Goal: Navigation & Orientation: Find specific page/section

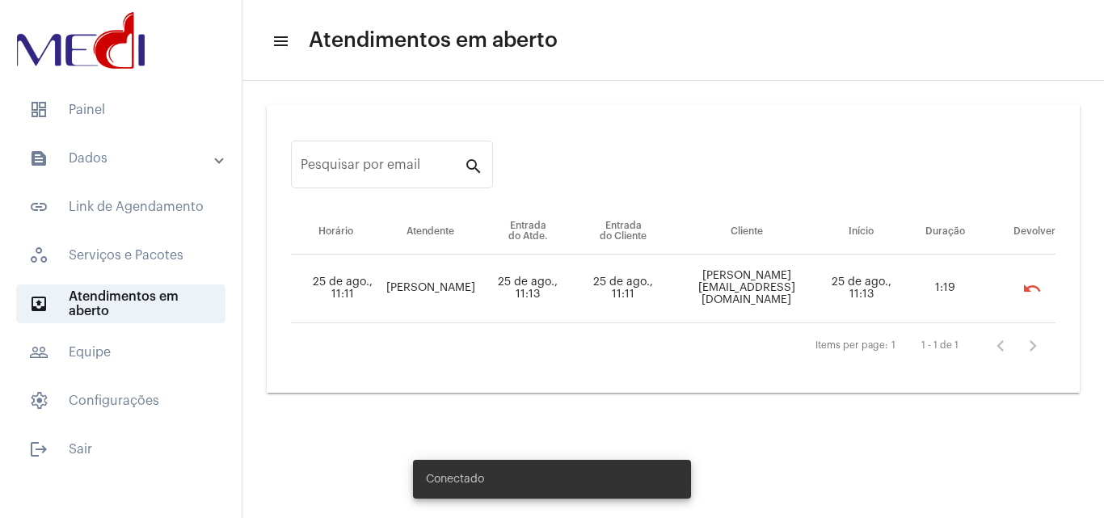
click at [137, 132] on mat-list "dashboard Painel text_snippet_outlined Dados text_snippet_outlined Relatórios h…" at bounding box center [121, 276] width 242 height 385
click at [138, 156] on mat-panel-title "text_snippet_outlined Dados" at bounding box center [122, 158] width 187 height 19
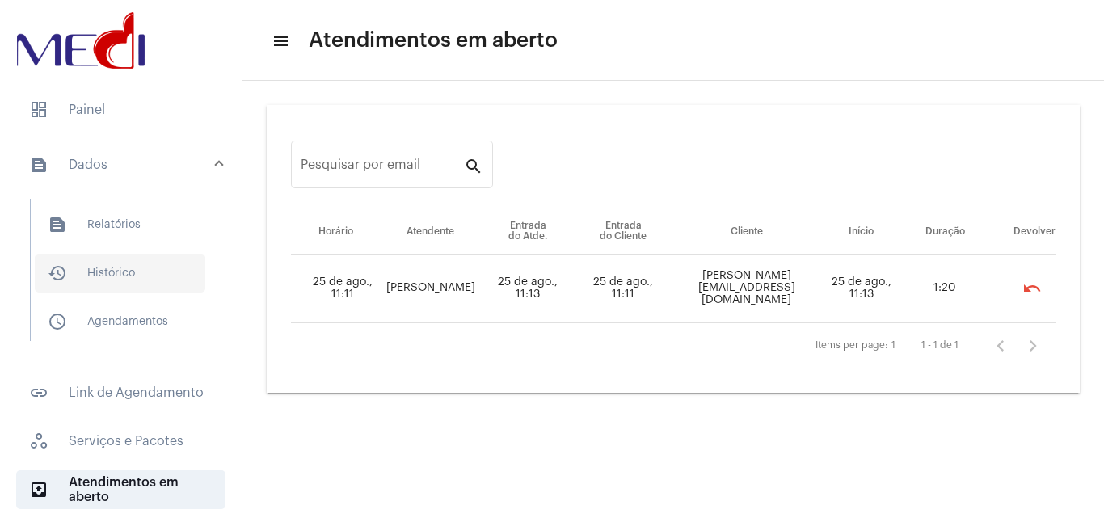
click at [142, 277] on span "history_outlined Histórico" at bounding box center [120, 273] width 170 height 39
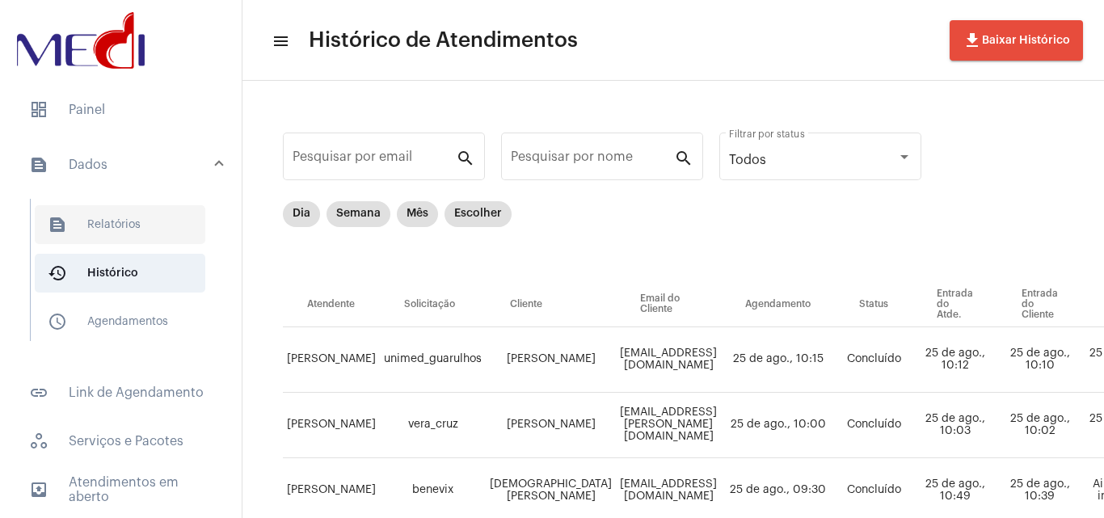
click at [140, 232] on span "text_snippet_outlined Relatórios" at bounding box center [120, 224] width 170 height 39
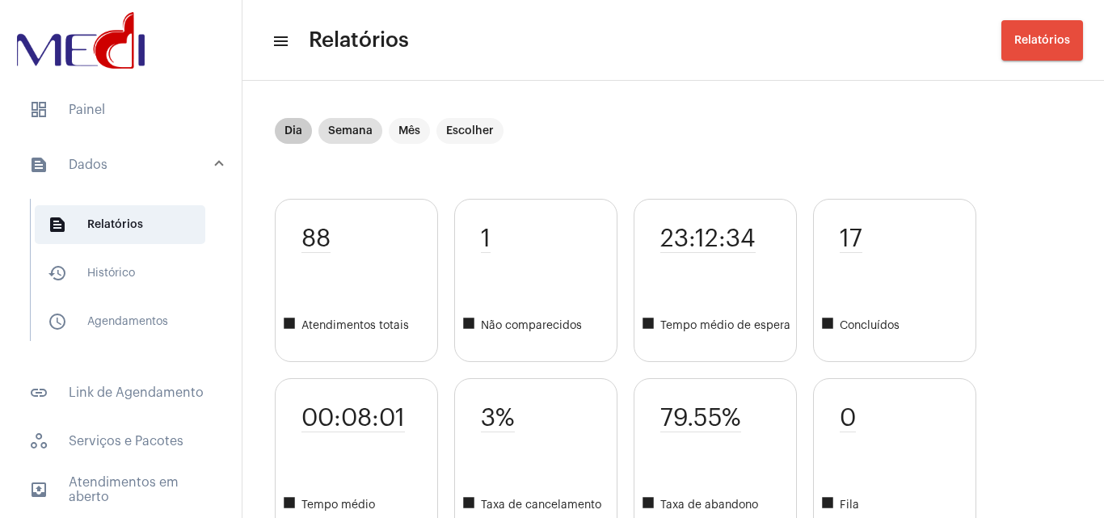
click at [298, 128] on mat-chip "Dia" at bounding box center [293, 131] width 37 height 26
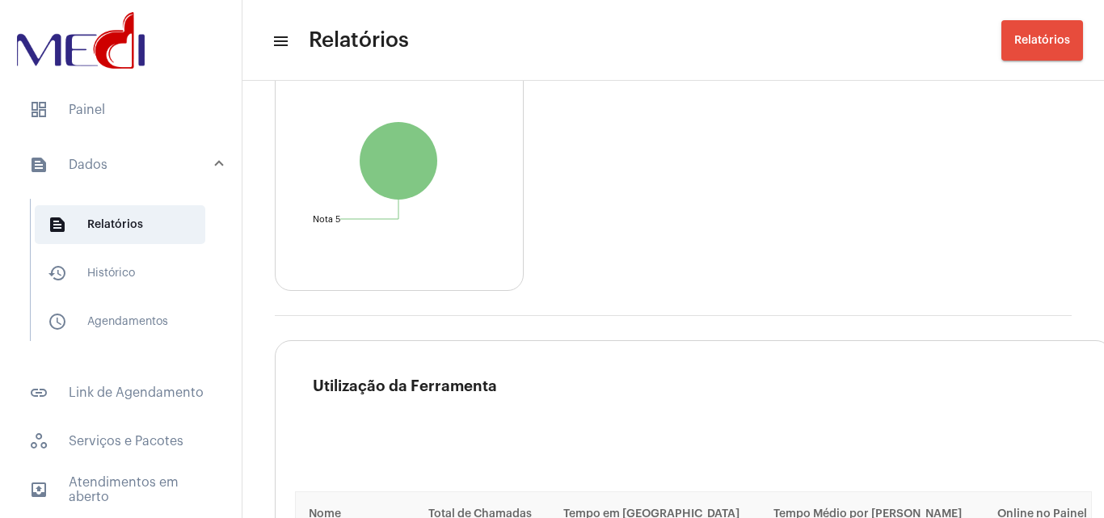
scroll to position [2378, 0]
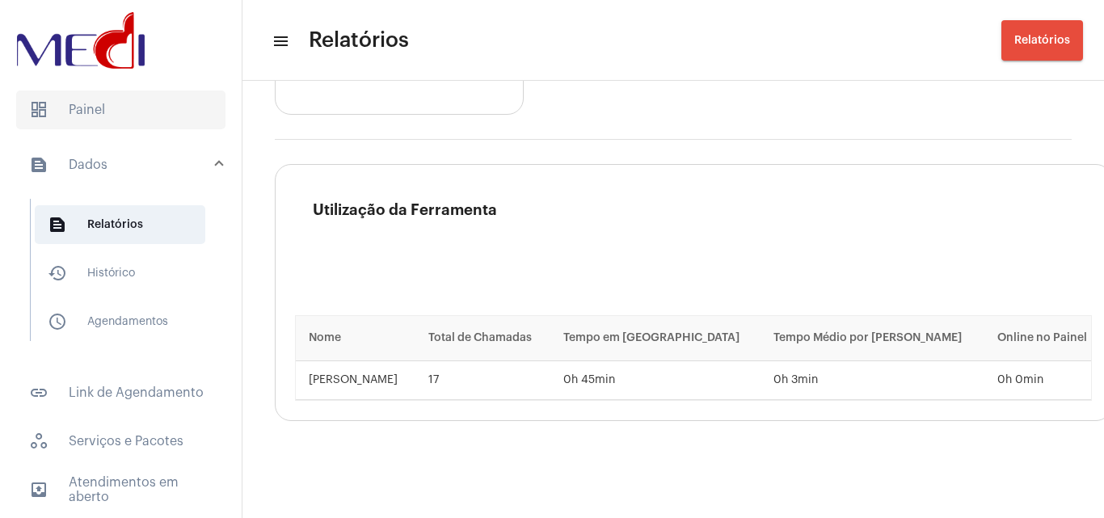
click at [158, 111] on span "dashboard Painel" at bounding box center [120, 109] width 209 height 39
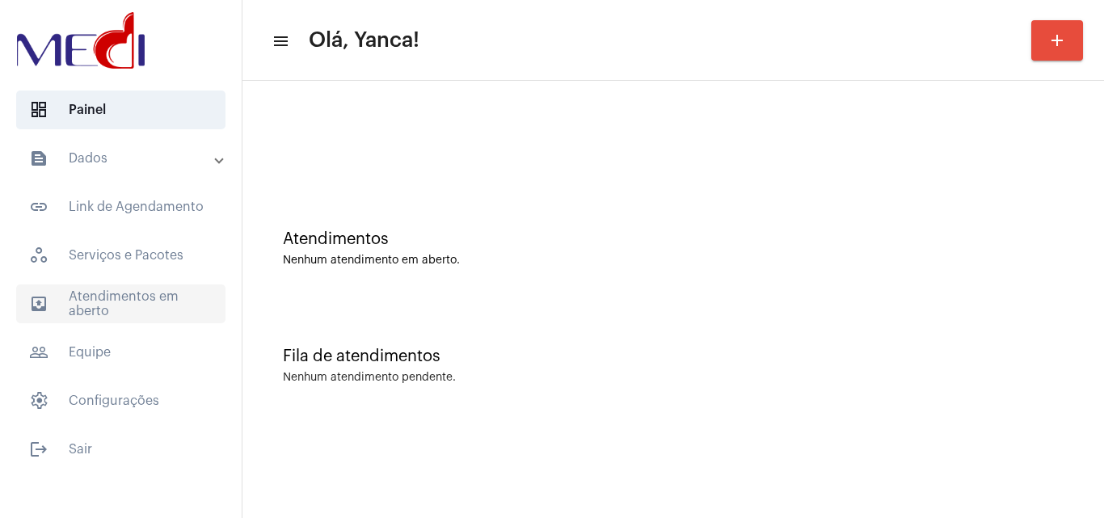
click at [108, 290] on span "outbox_outline Atendimentos em aberto" at bounding box center [120, 303] width 209 height 39
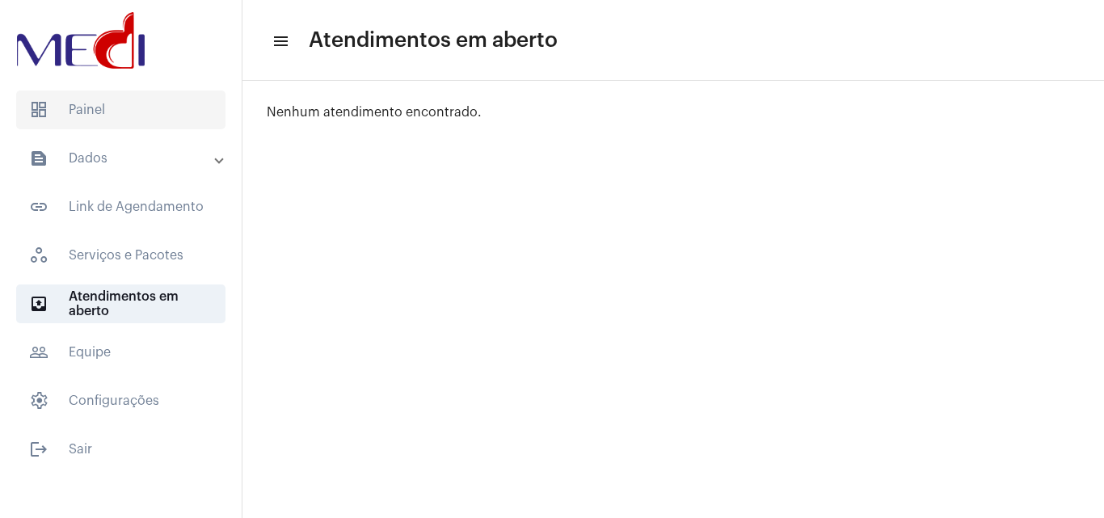
click at [141, 113] on span "dashboard Painel" at bounding box center [120, 109] width 209 height 39
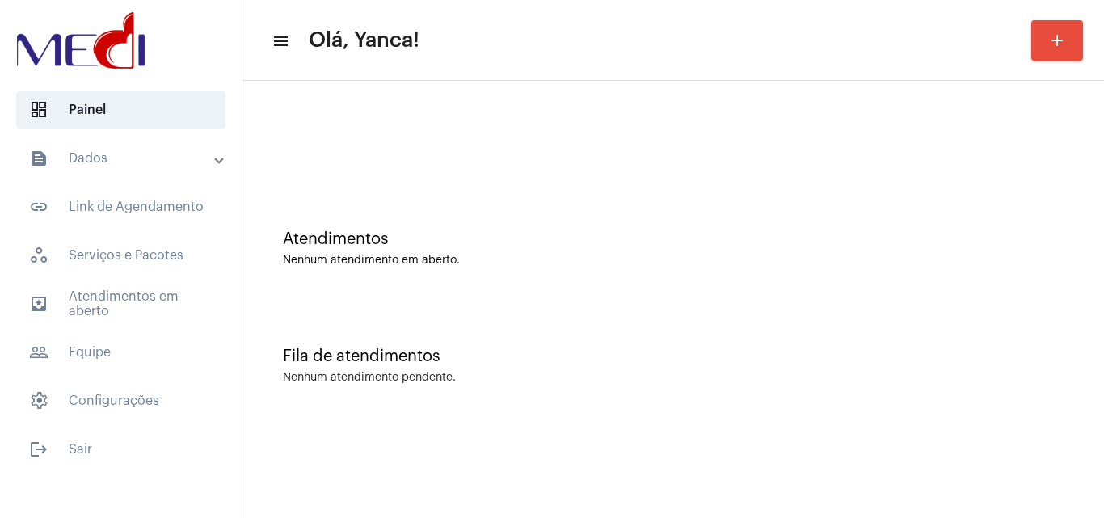
click at [121, 283] on mat-accordion "text_snippet_outlined Dados text_snippet_outlined Relatórios history_outlined H…" at bounding box center [121, 279] width 242 height 281
click at [121, 285] on span "outbox_outline Atendimentos em aberto" at bounding box center [120, 303] width 209 height 39
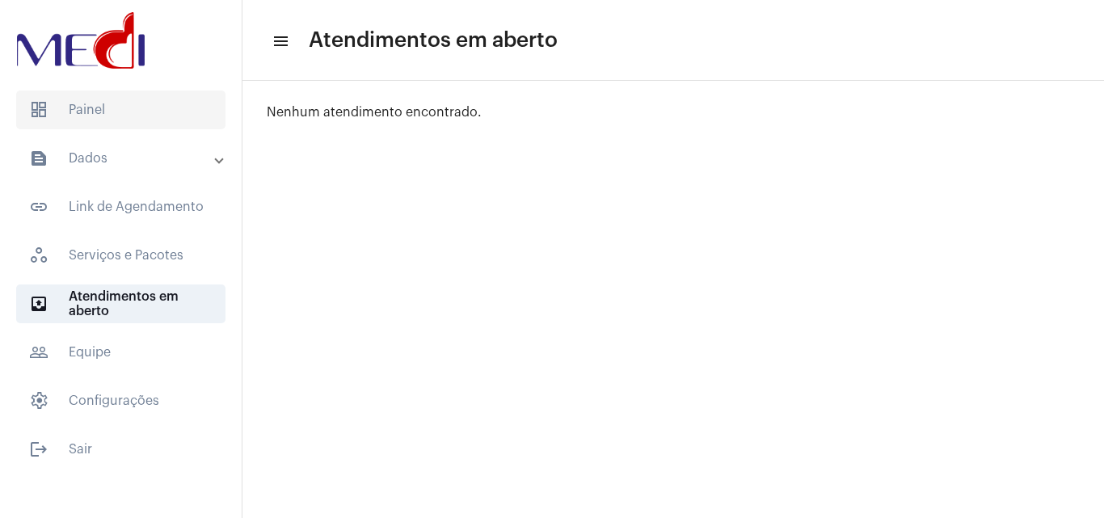
click at [141, 121] on span "dashboard Painel" at bounding box center [120, 109] width 209 height 39
